Goal: Task Accomplishment & Management: Manage account settings

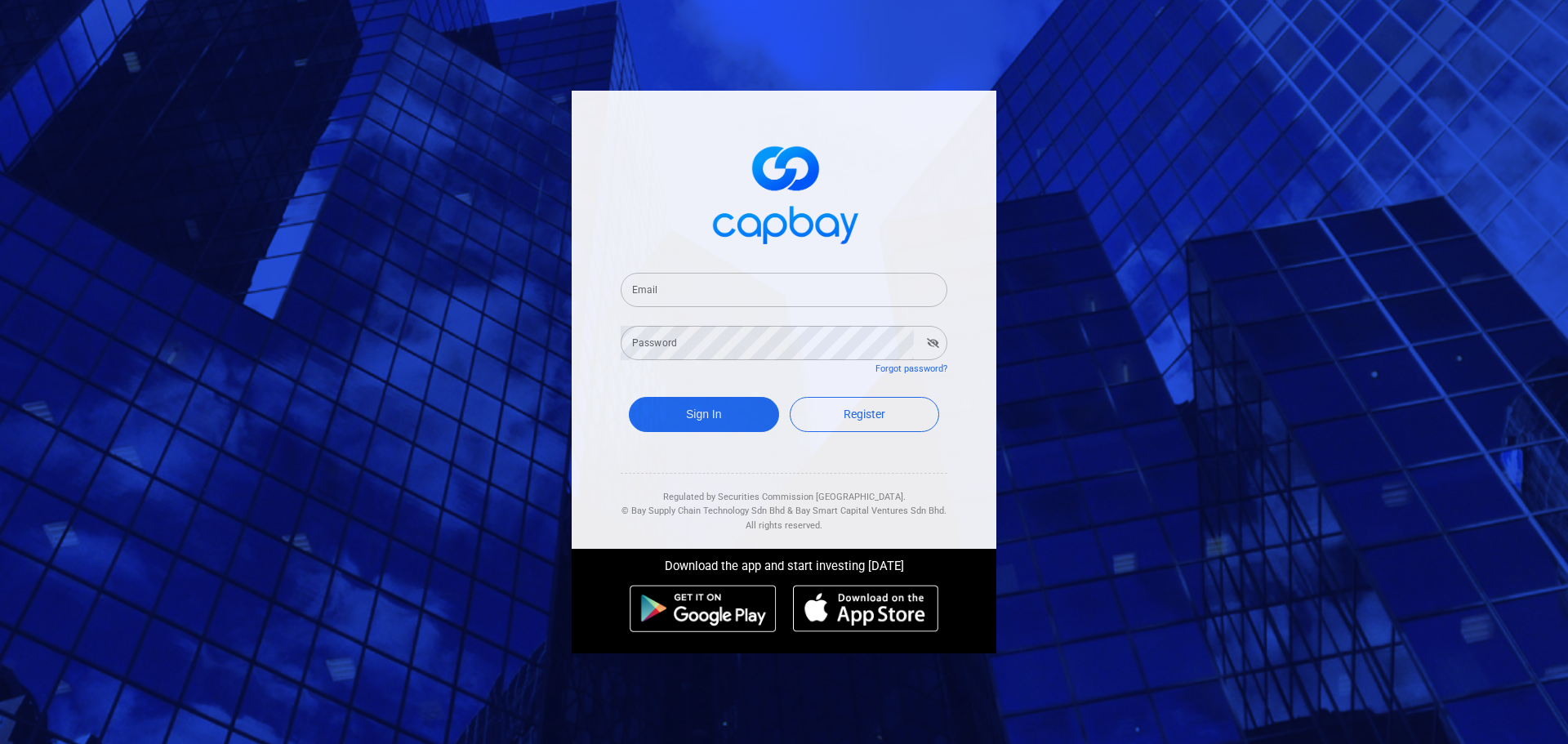
drag, startPoint x: 656, startPoint y: 296, endPoint x: 670, endPoint y: 304, distance: 16.1
click at [656, 296] on input "Email" at bounding box center [784, 289] width 327 height 34
type input "yck0131@hotmail.com"
click at [705, 415] on button "Sign In" at bounding box center [704, 414] width 151 height 35
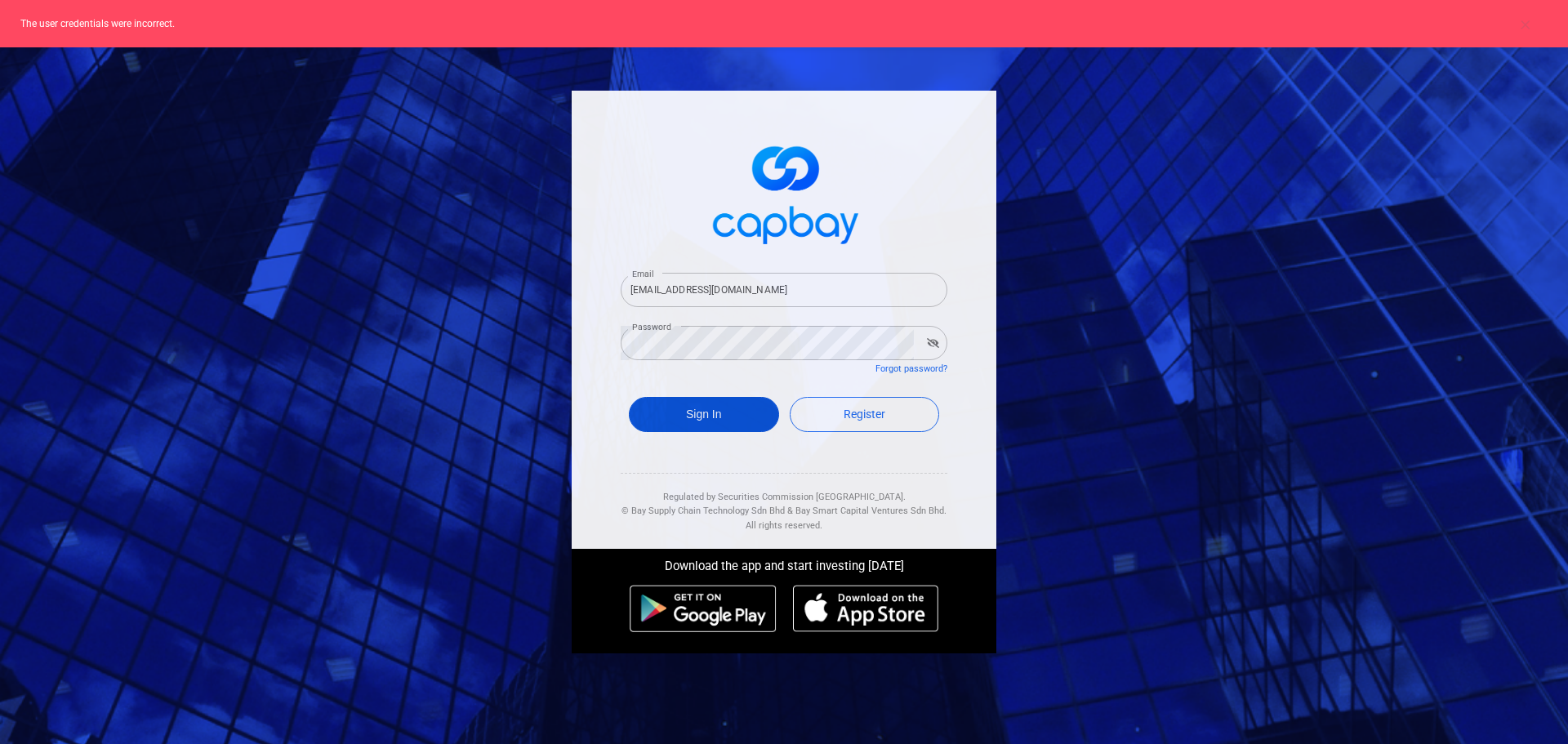
click at [733, 401] on button "Sign In" at bounding box center [704, 414] width 151 height 35
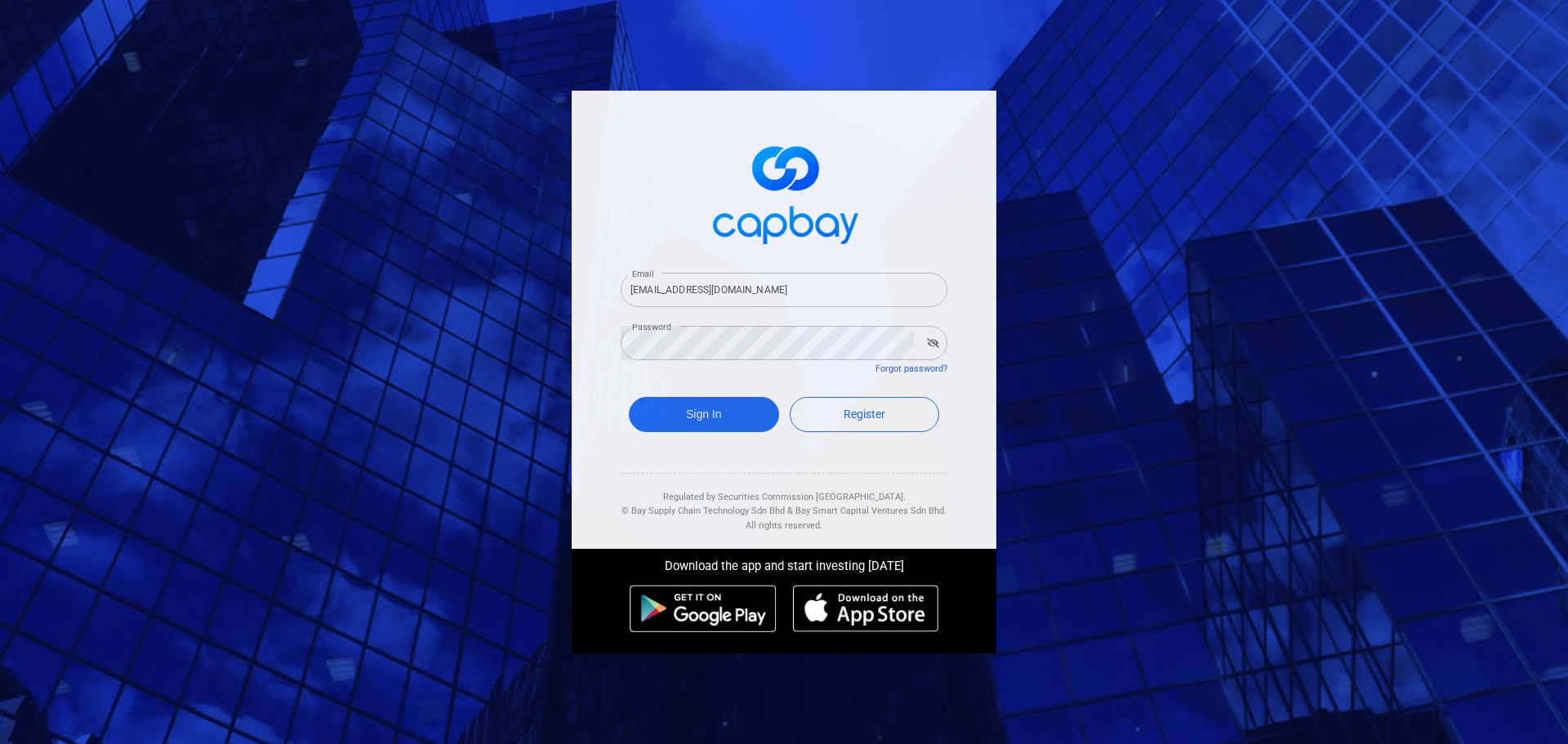
click at [933, 338] on icon "button" at bounding box center [933, 343] width 12 height 10
click at [494, 342] on div "Email yck0131@hotmail.com Email Password Password Forgot password? Sign In Regi…" at bounding box center [784, 372] width 1568 height 744
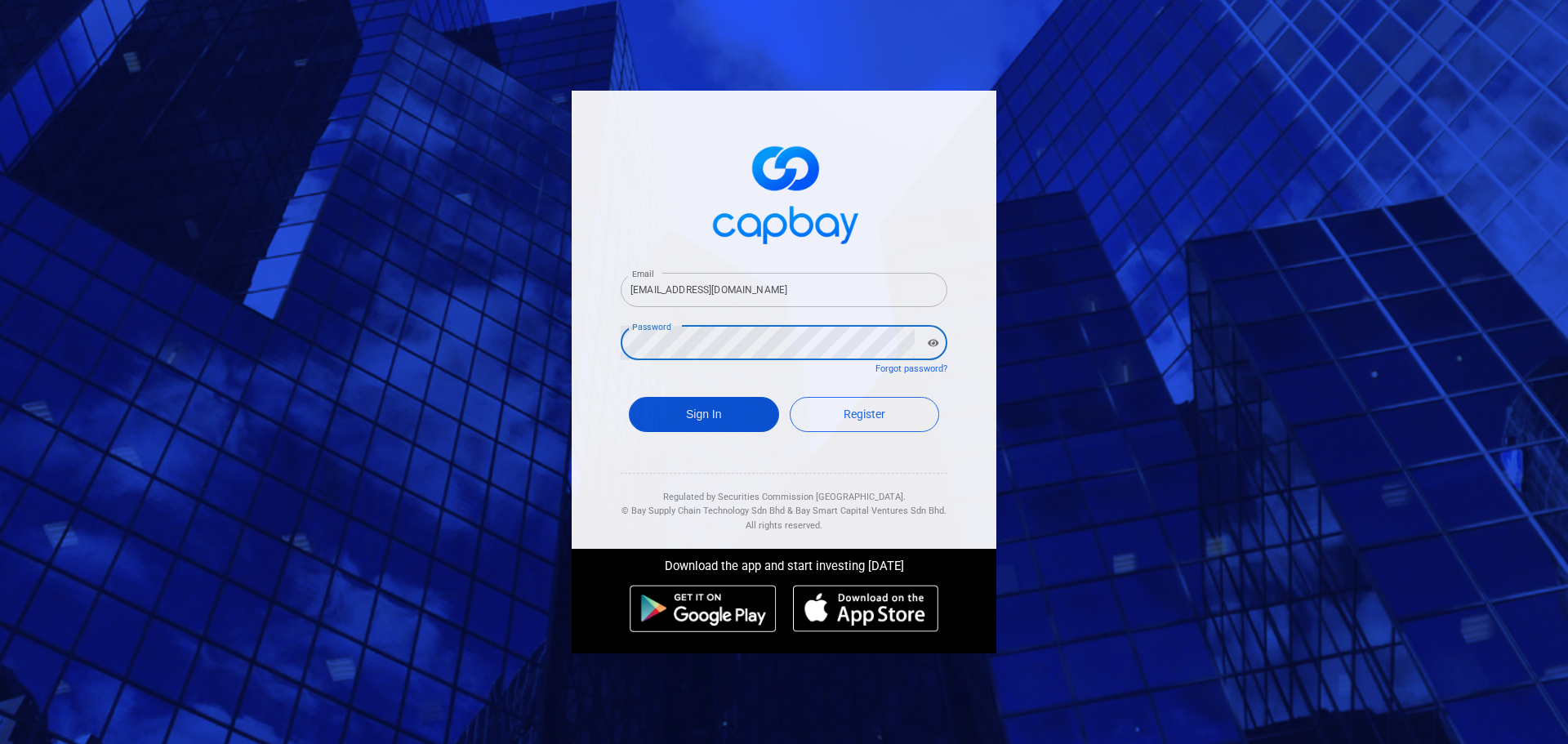
click at [688, 412] on button "Sign In" at bounding box center [704, 414] width 151 height 35
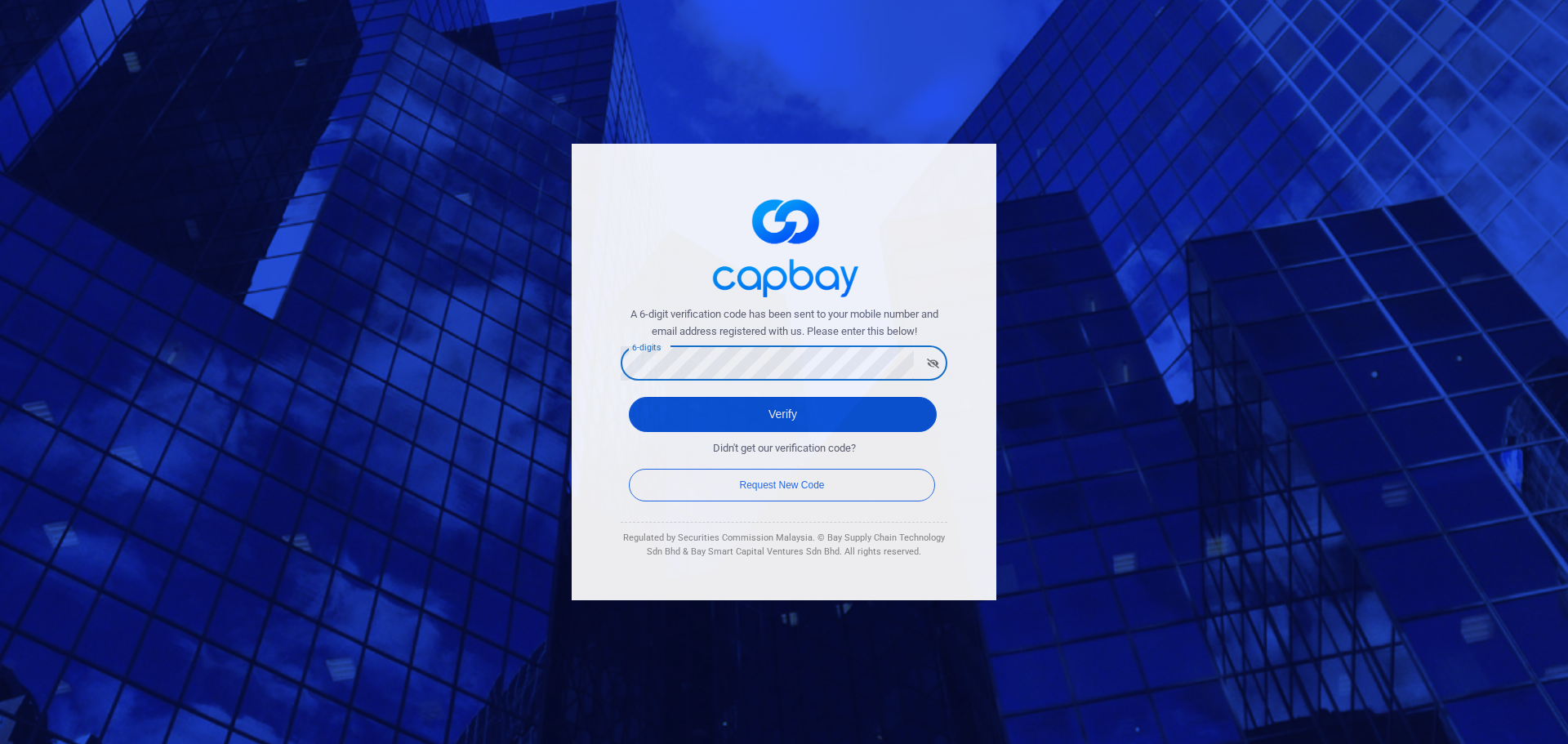
click at [772, 397] on button "Verify" at bounding box center [783, 414] width 308 height 35
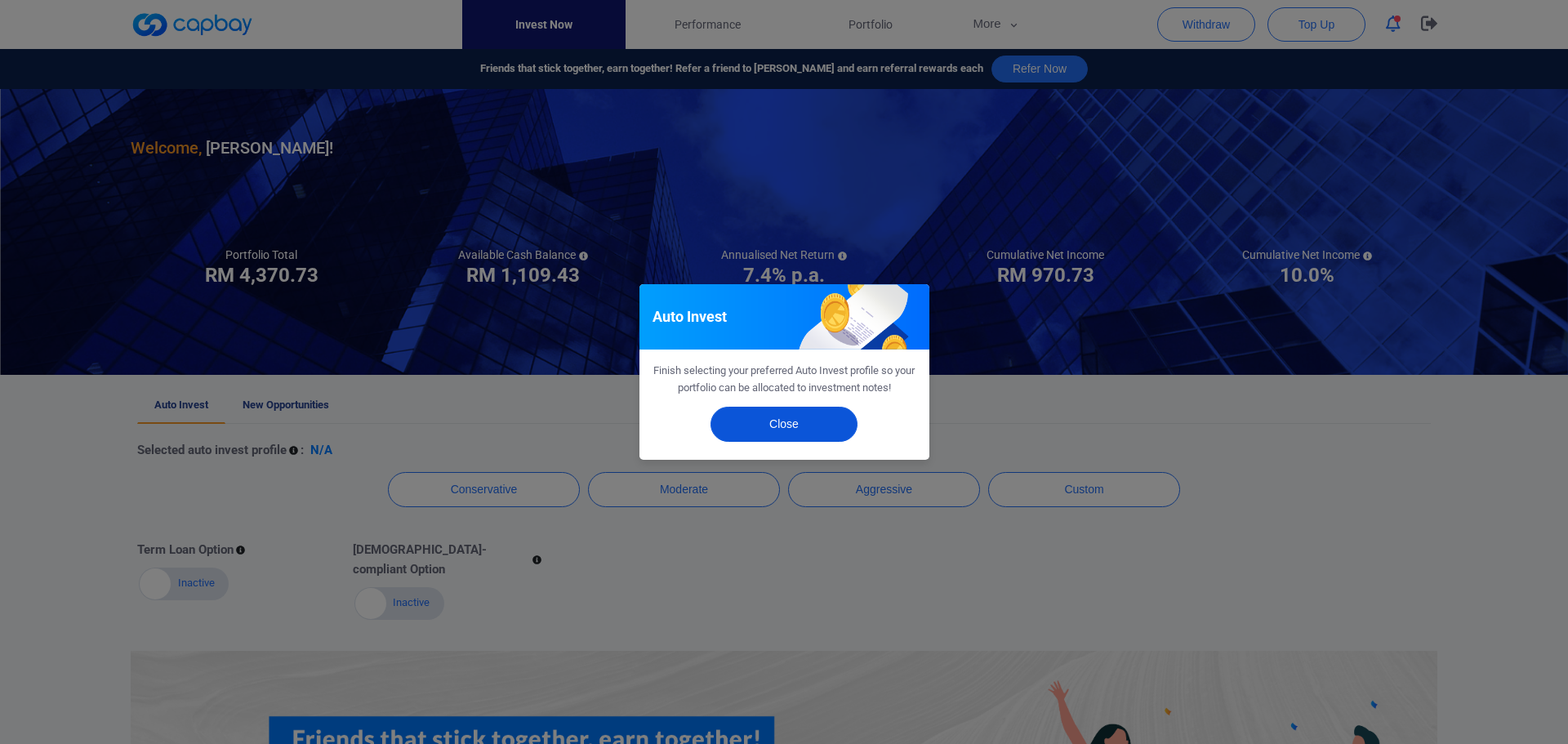
click at [771, 415] on button "Close" at bounding box center [784, 424] width 147 height 35
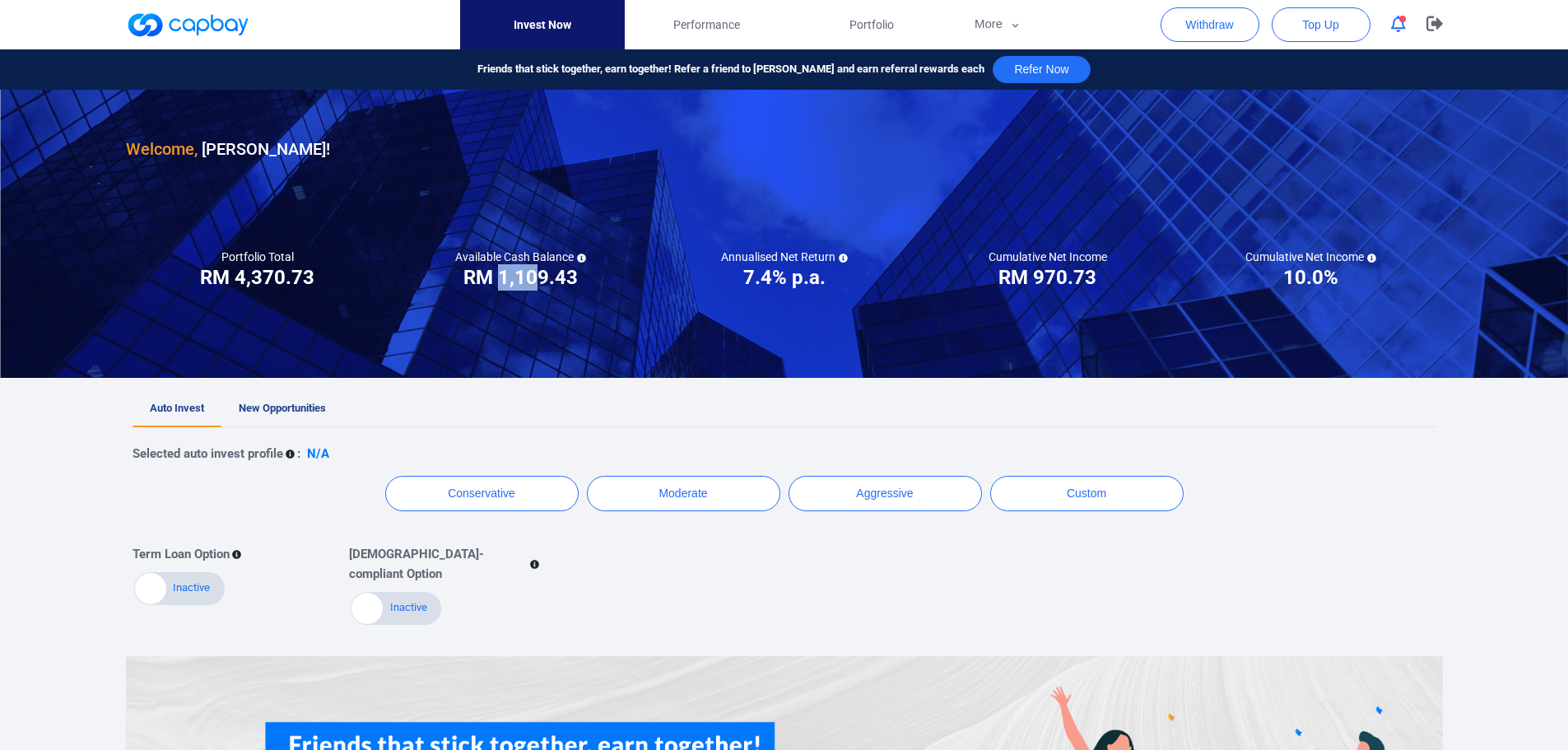
drag, startPoint x: 524, startPoint y: 282, endPoint x: 549, endPoint y: 282, distance: 25.0
click at [546, 282] on h3 "RM 1,109.43" at bounding box center [520, 277] width 114 height 26
click at [549, 282] on h3 "RM 1,109.43" at bounding box center [520, 277] width 114 height 26
click at [712, 28] on span "Performance" at bounding box center [706, 25] width 67 height 18
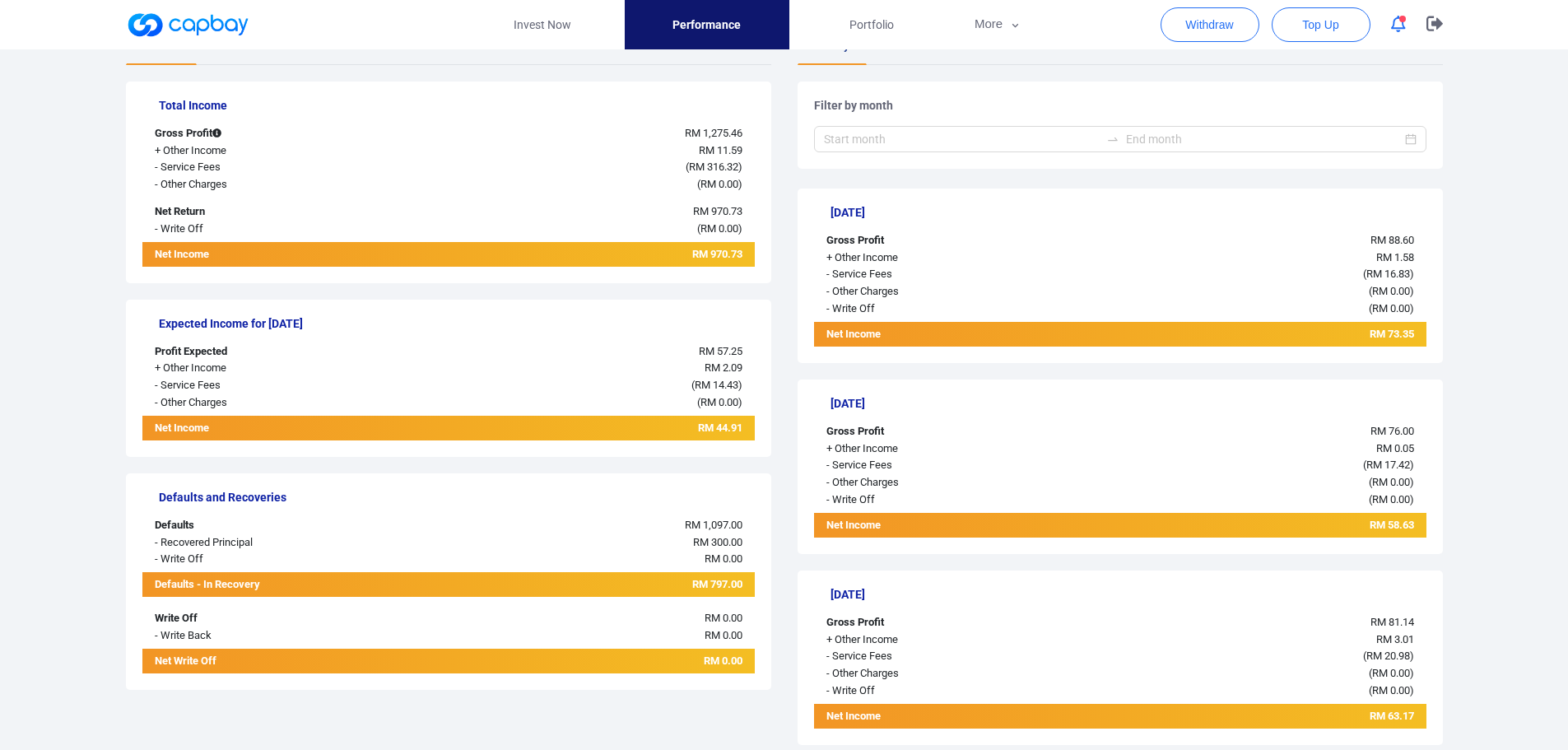
scroll to position [411, 0]
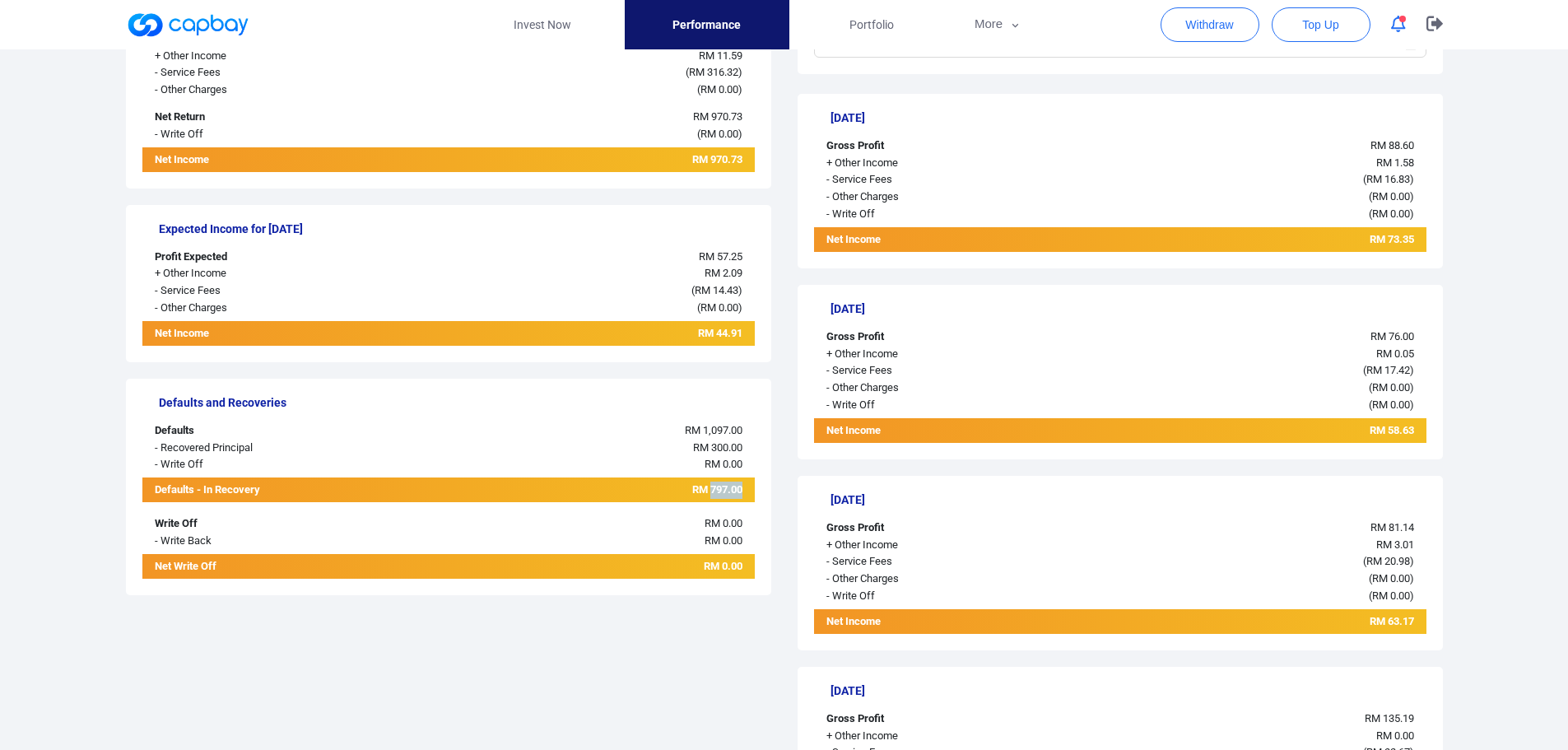
drag, startPoint x: 707, startPoint y: 494, endPoint x: 741, endPoint y: 491, distance: 34.1
click at [741, 491] on span "RM 797.00" at bounding box center [717, 489] width 50 height 13
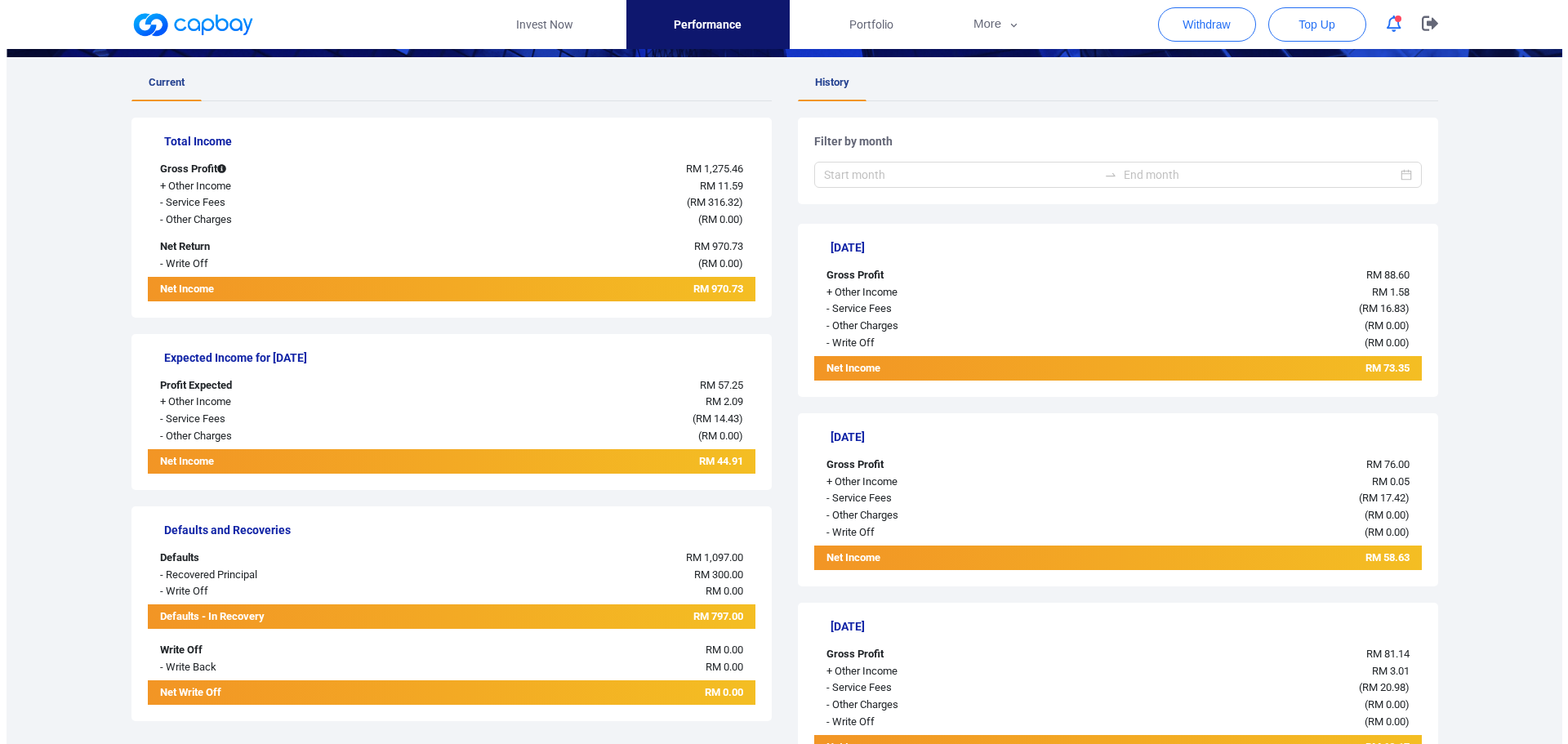
scroll to position [0, 0]
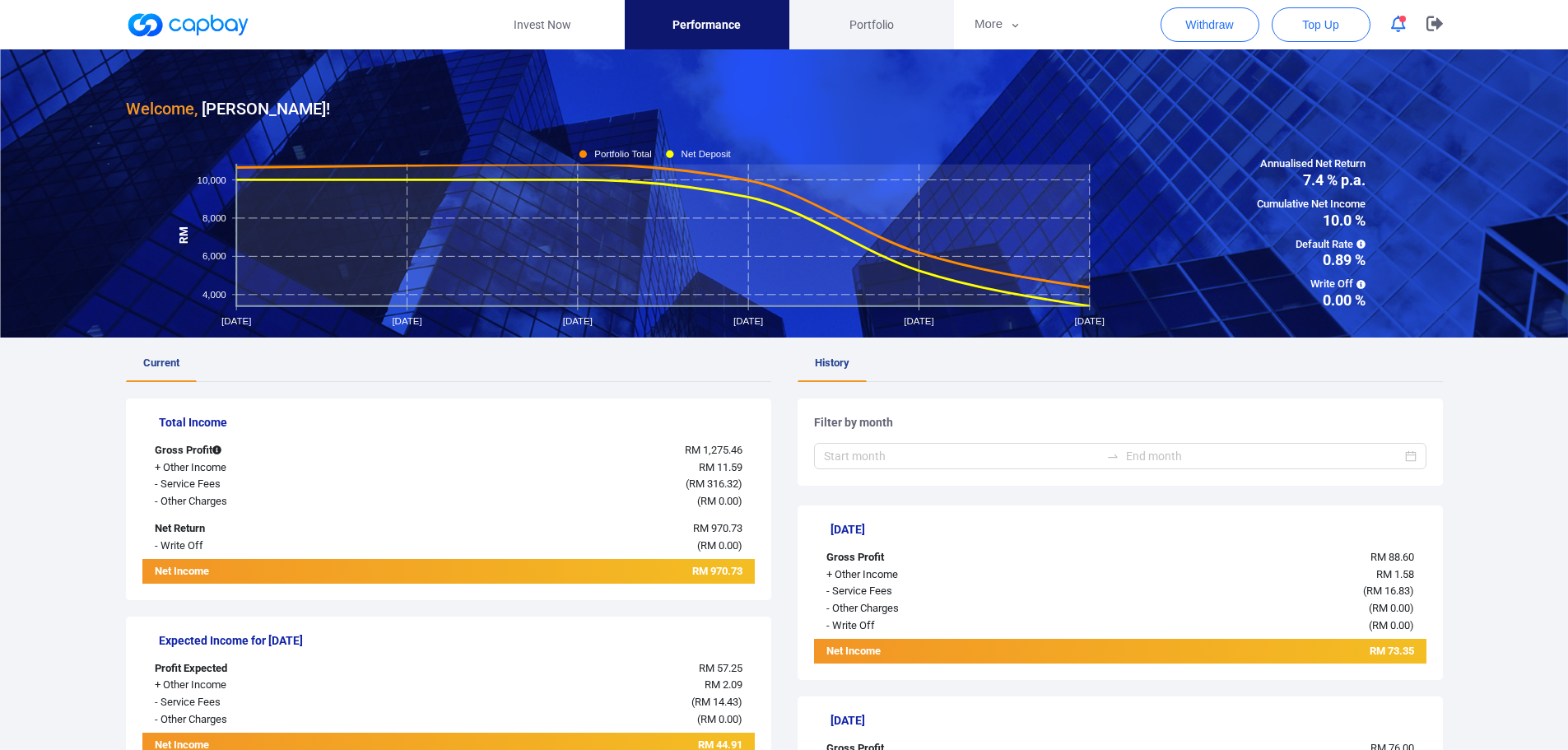
click at [889, 25] on span "Portfolio" at bounding box center [871, 25] width 44 height 18
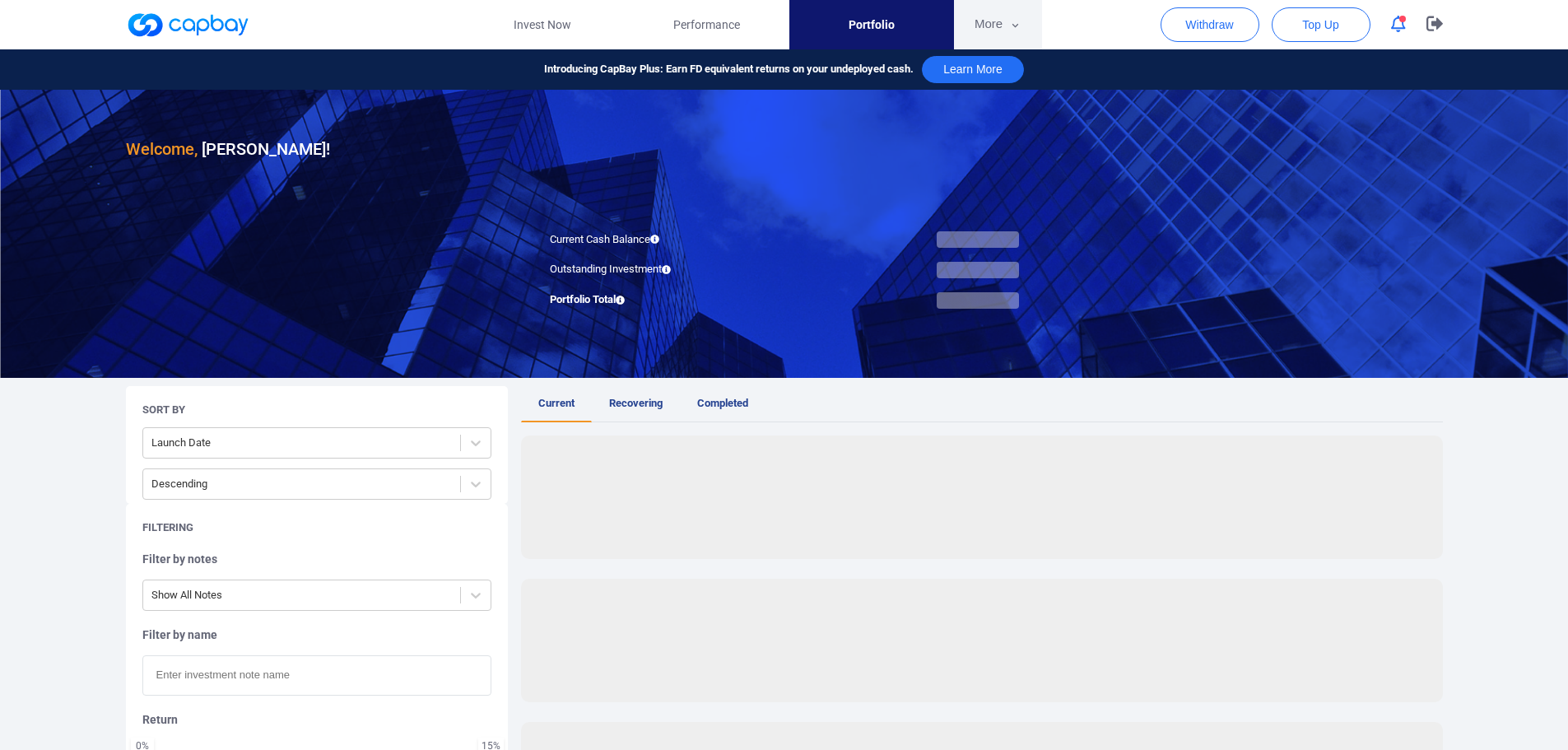
click at [996, 24] on button "More" at bounding box center [997, 24] width 88 height 49
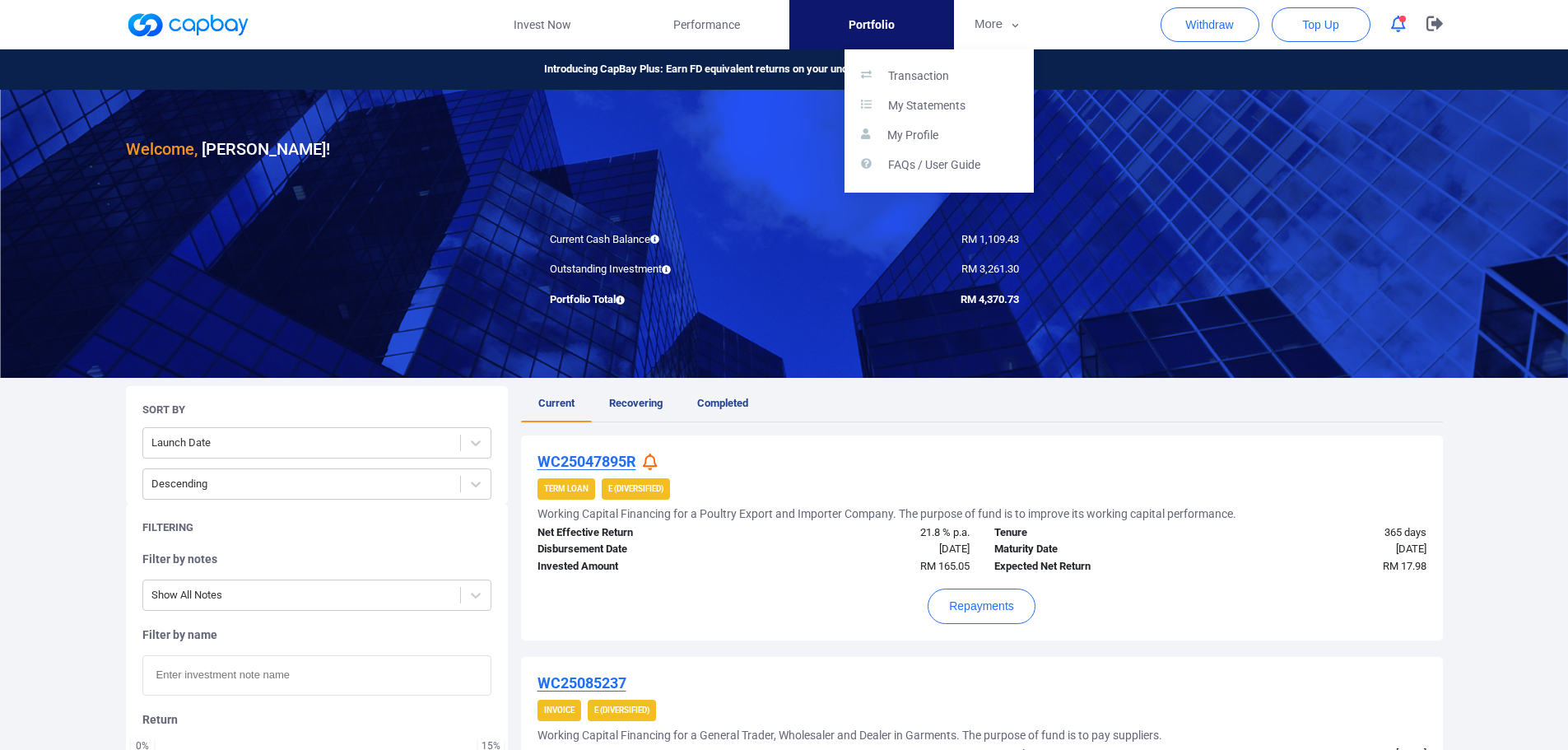
click at [517, 36] on button "button" at bounding box center [784, 375] width 1568 height 750
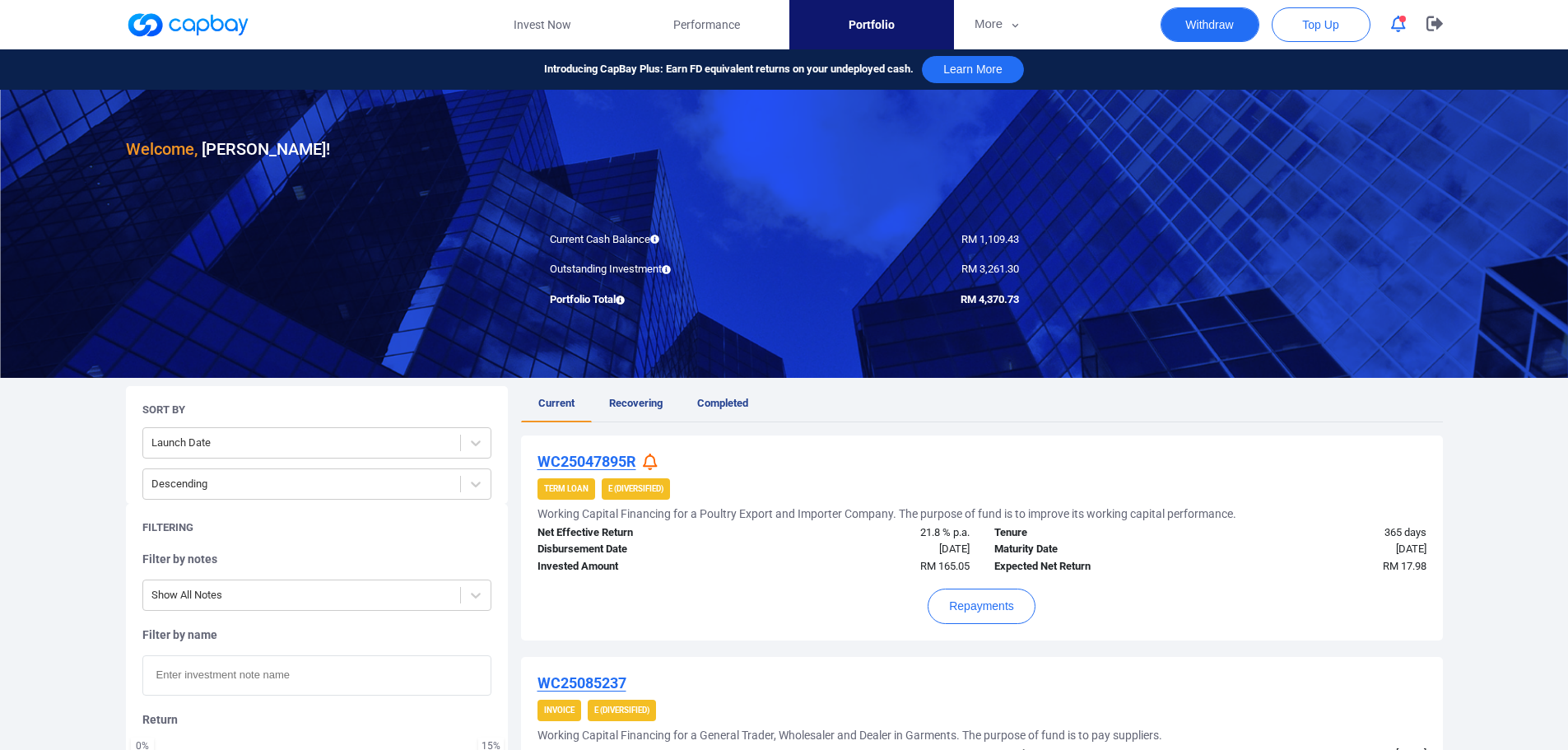
click at [1223, 23] on button "Withdraw" at bounding box center [1210, 24] width 99 height 34
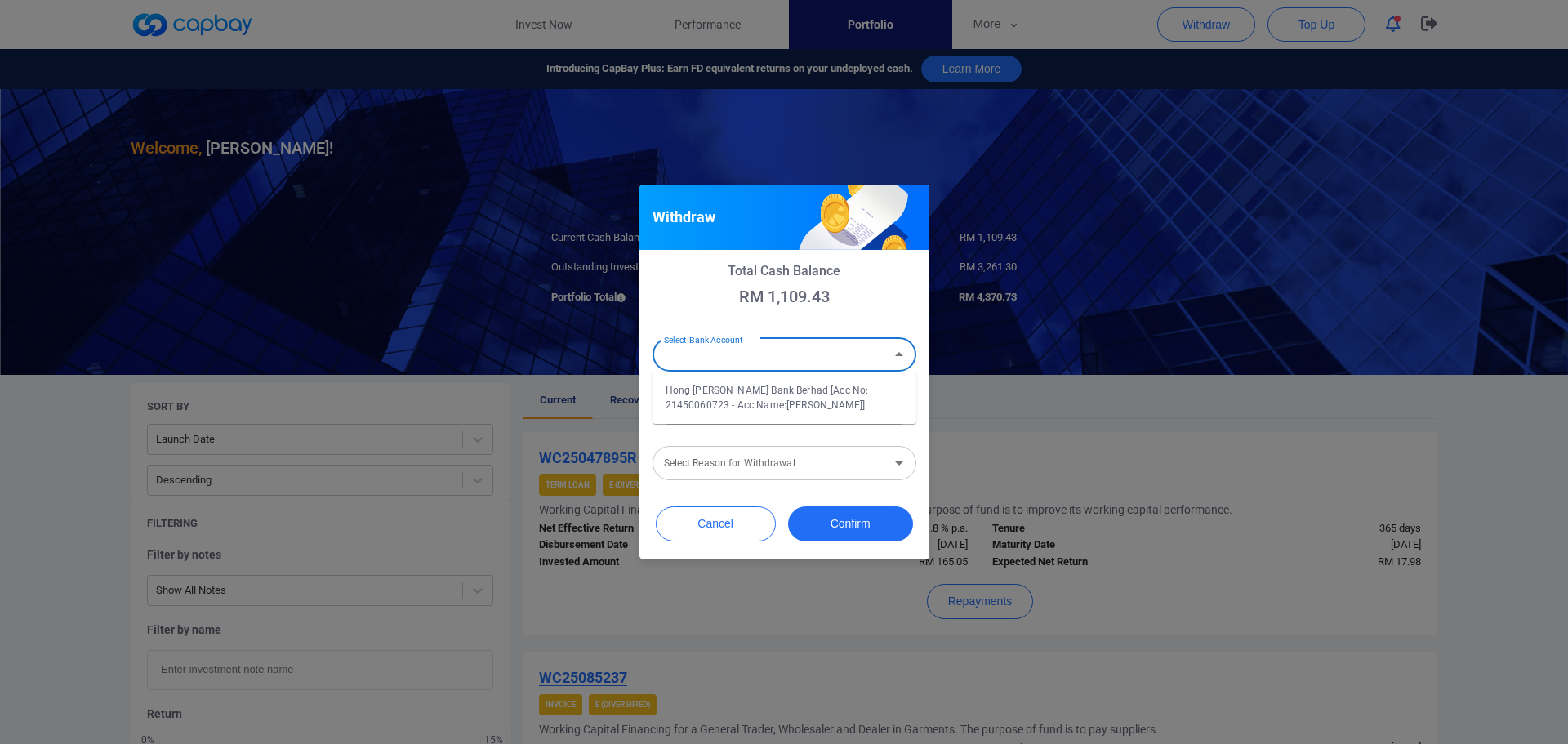
click at [808, 352] on input "Select Bank Account" at bounding box center [771, 355] width 227 height 30
click at [799, 406] on li "Hong Leong Bank Berhad [Acc No: 21450060723 - Acc Name:YONG CHUN KIT]" at bounding box center [784, 397] width 264 height 39
type input "Hong Leong Bank Berhad [Acc No: 21450060723 - Acc Name:YONG CHUN KIT]"
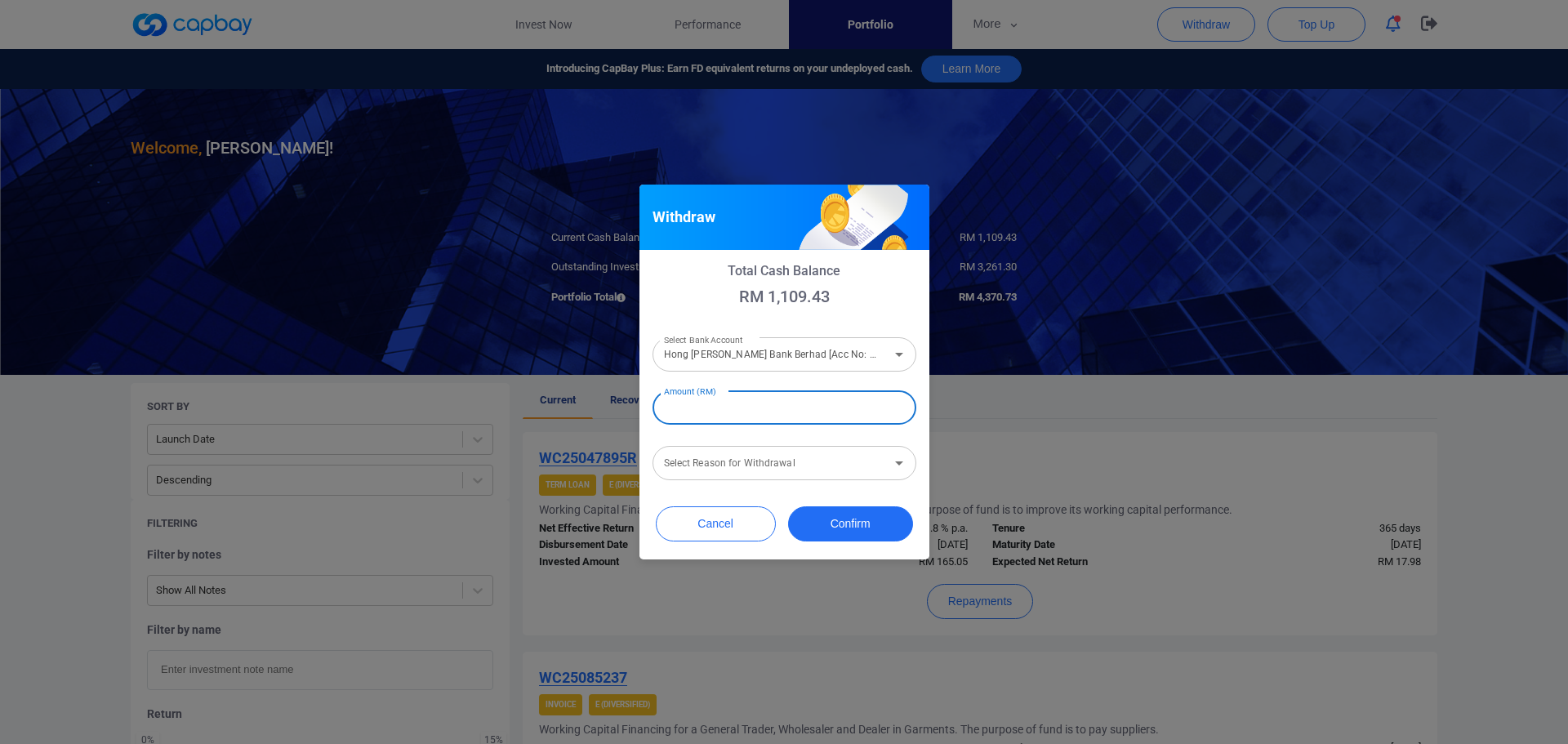
click at [800, 407] on input "Amount (RM)" at bounding box center [784, 406] width 264 height 34
type input "RM 1,100"
click at [867, 461] on input "Select Reason for Withdrawal" at bounding box center [771, 463] width 227 height 30
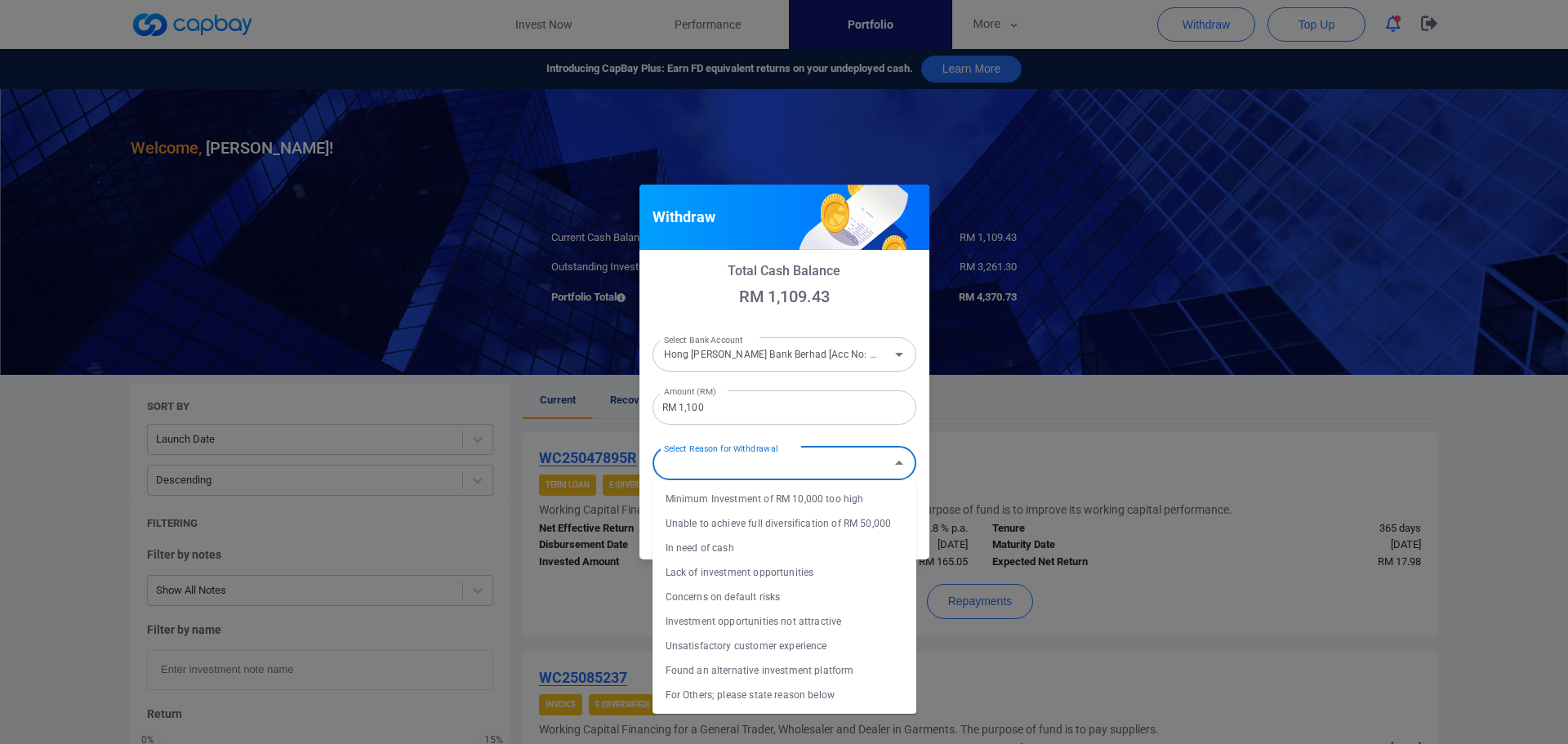
click at [821, 546] on li "In need of cash" at bounding box center [784, 547] width 264 height 24
type input "In need of cash"
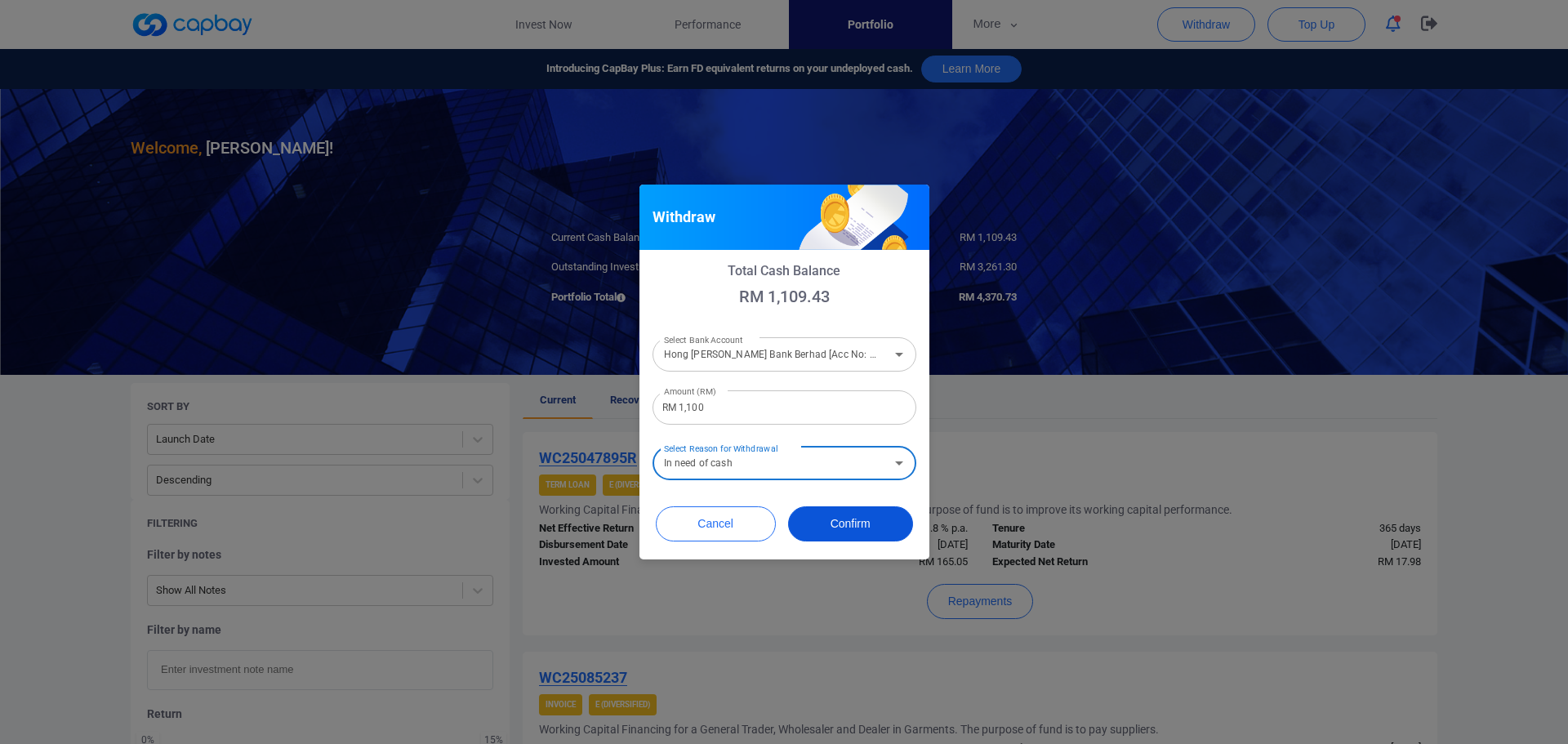
click at [859, 530] on button "Confirm" at bounding box center [851, 524] width 125 height 35
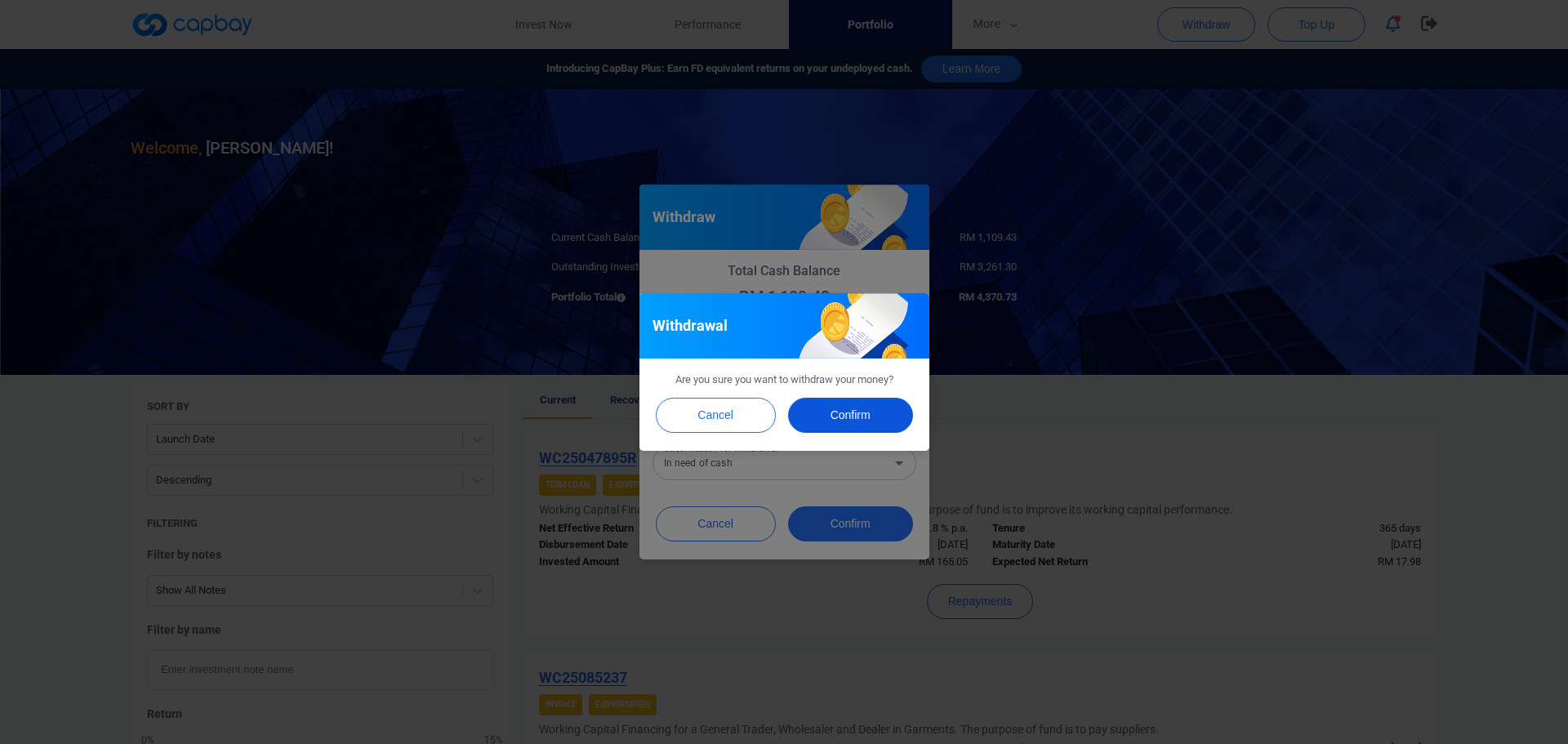
click at [864, 410] on button "Confirm" at bounding box center [851, 415] width 125 height 35
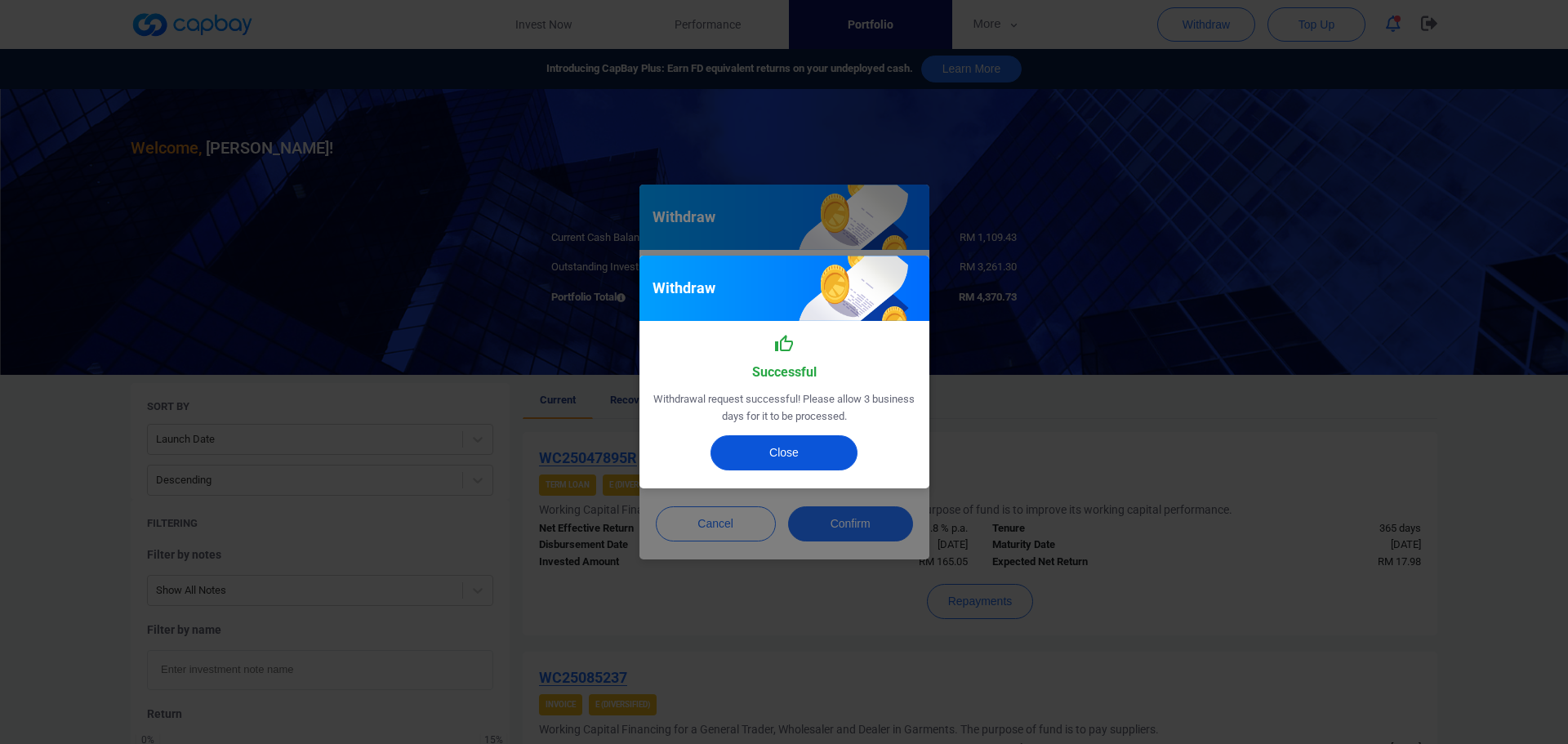
click at [802, 462] on button "Close" at bounding box center [784, 452] width 147 height 35
